Goal: Information Seeking & Learning: Learn about a topic

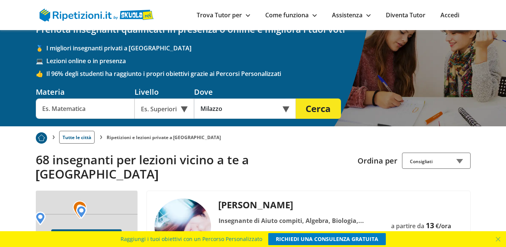
scroll to position [38, 0]
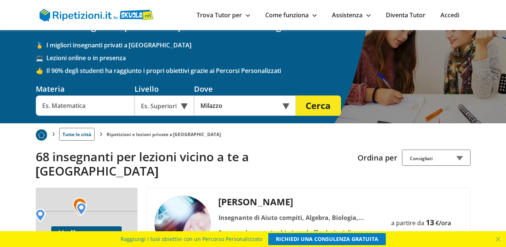
click at [185, 107] on div "Es. Superiori" at bounding box center [164, 106] width 60 height 20
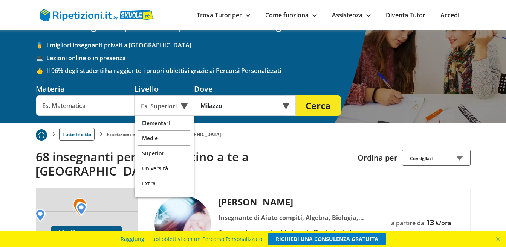
click at [185, 107] on div "Es. Superiori" at bounding box center [164, 106] width 60 height 20
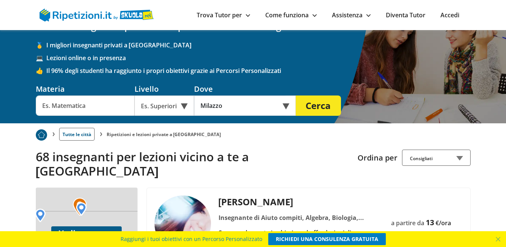
click at [185, 107] on div "Es. Superiori" at bounding box center [164, 106] width 60 height 20
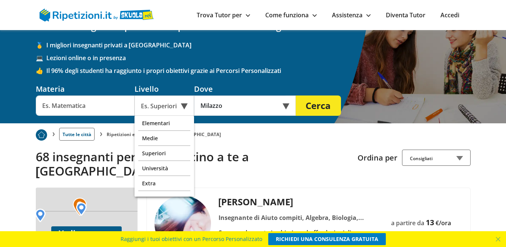
click at [93, 104] on input "text" at bounding box center [85, 106] width 99 height 20
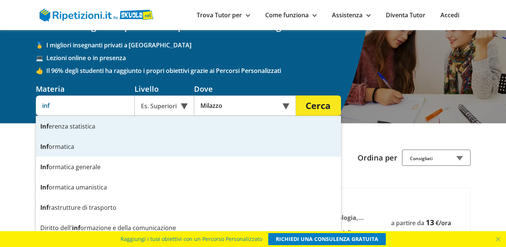
click at [58, 147] on div "Inf ormatica" at bounding box center [188, 147] width 305 height 20
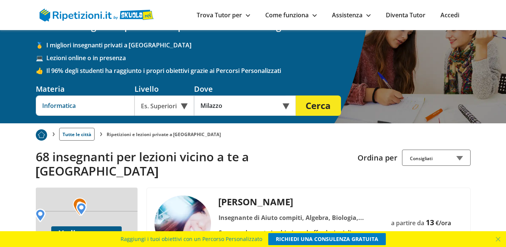
type input "Informatica"
click at [317, 102] on button "Cerca" at bounding box center [318, 106] width 45 height 20
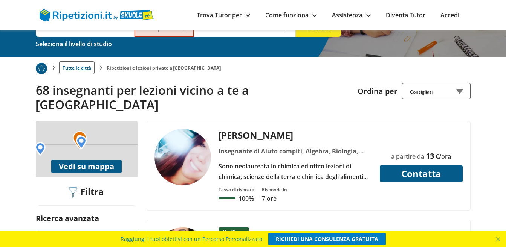
scroll to position [125, 0]
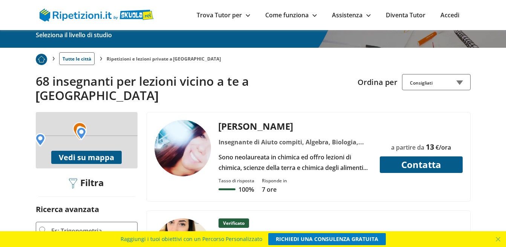
click at [455, 82] on div "Consigliati" at bounding box center [436, 82] width 69 height 16
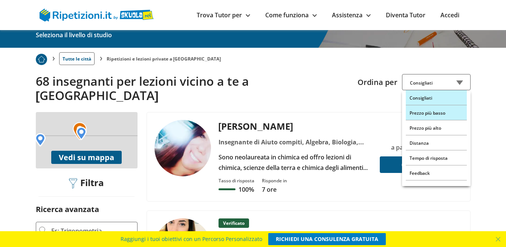
click at [428, 113] on div "Prezzo più basso" at bounding box center [436, 112] width 61 height 15
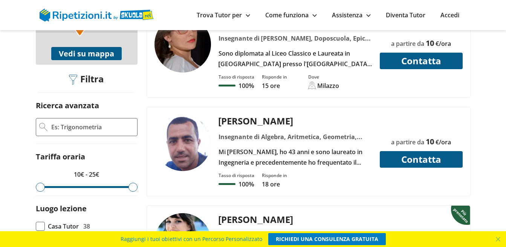
scroll to position [238, 0]
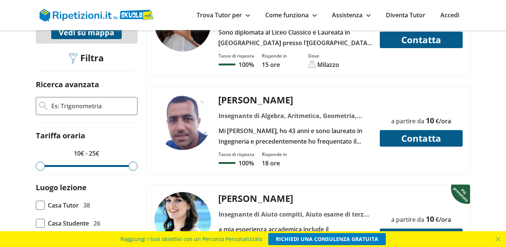
click at [300, 126] on div "Mi chiamo Marco, ho 43 anni e sono laureato in Ingegneria e precedentemente ho …" at bounding box center [294, 136] width 159 height 21
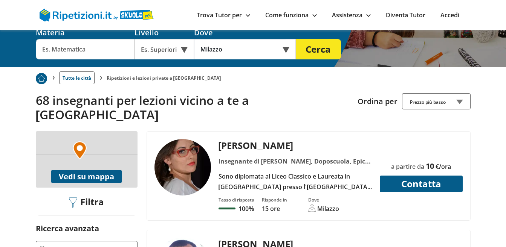
scroll to position [64, 0]
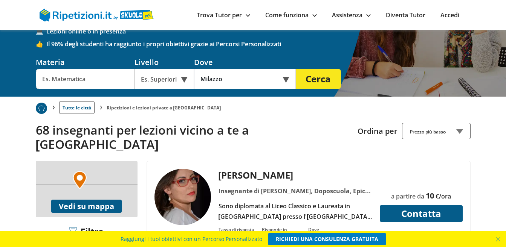
click at [85, 78] on input "text" at bounding box center [85, 79] width 99 height 20
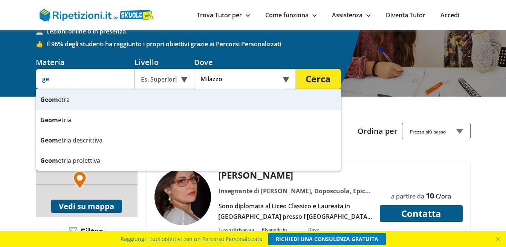
type input "g"
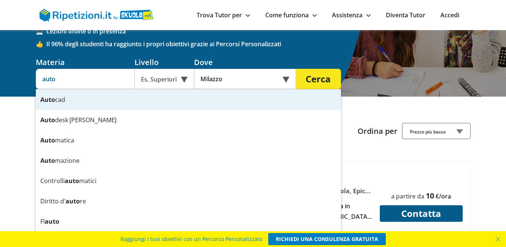
click at [61, 98] on div "Auto cad" at bounding box center [188, 100] width 305 height 20
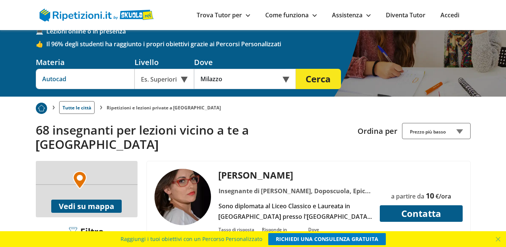
type input "Autocad"
click at [325, 85] on button "Cerca" at bounding box center [318, 79] width 45 height 20
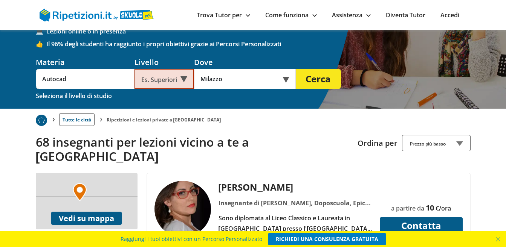
click at [187, 78] on div "Es. Superiori" at bounding box center [164, 79] width 60 height 20
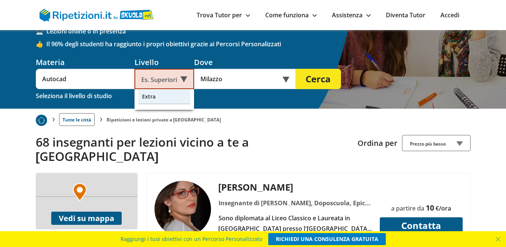
click at [149, 99] on div "Extra" at bounding box center [164, 96] width 52 height 15
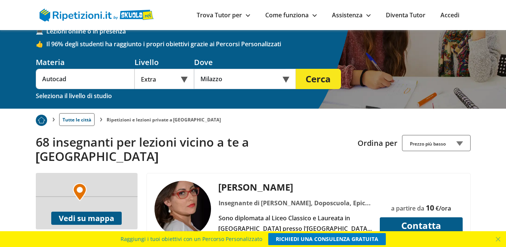
click at [314, 82] on button "Cerca" at bounding box center [318, 79] width 45 height 20
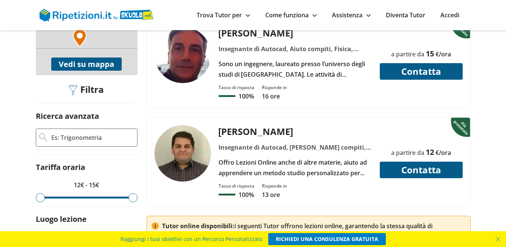
scroll to position [238, 0]
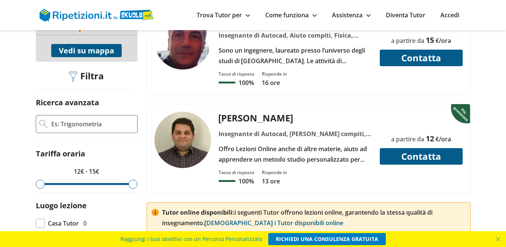
click at [300, 144] on div "Offro Lezioni Online anche di altre materie, aiuto ad apprendere un metodo stud…" at bounding box center [294, 154] width 159 height 21
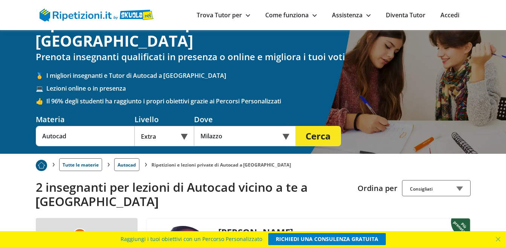
scroll to position [0, 0]
